Goal: Information Seeking & Learning: Learn about a topic

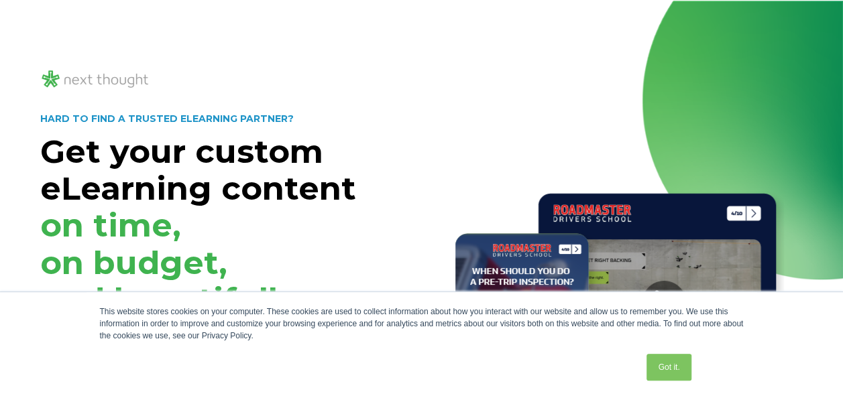
scroll to position [28, 0]
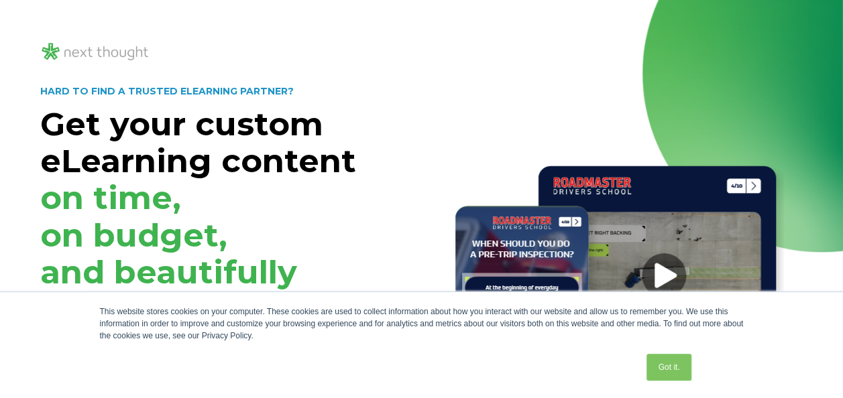
click at [651, 268] on img at bounding box center [616, 324] width 335 height 335
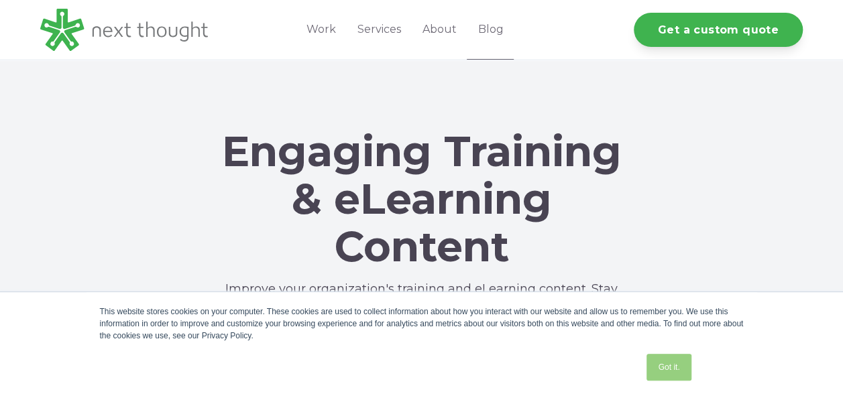
click at [670, 364] on link "Got it." at bounding box center [669, 367] width 44 height 27
